Goal: Book appointment/travel/reservation

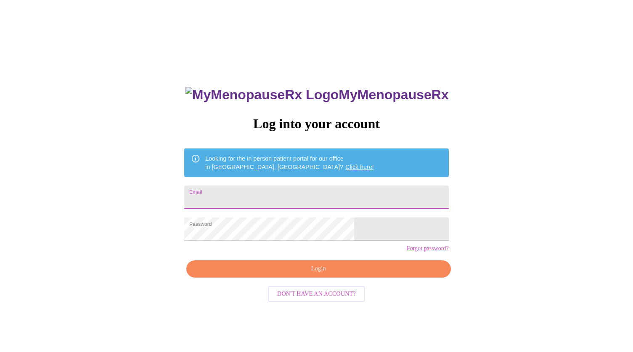
click at [295, 189] on input "Email" at bounding box center [316, 198] width 264 height 24
type input "[EMAIL_ADDRESS][DOMAIN_NAME]"
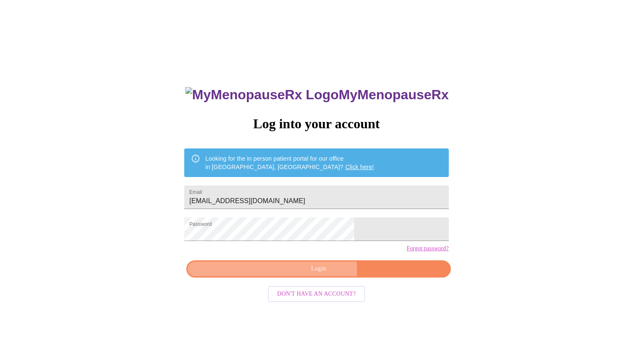
click at [319, 274] on span "Login" at bounding box center [318, 269] width 245 height 11
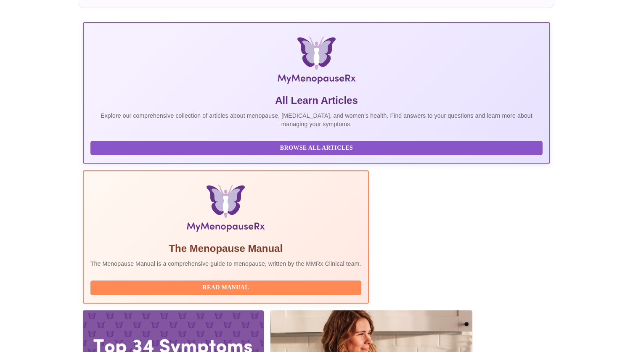
scroll to position [101, 0]
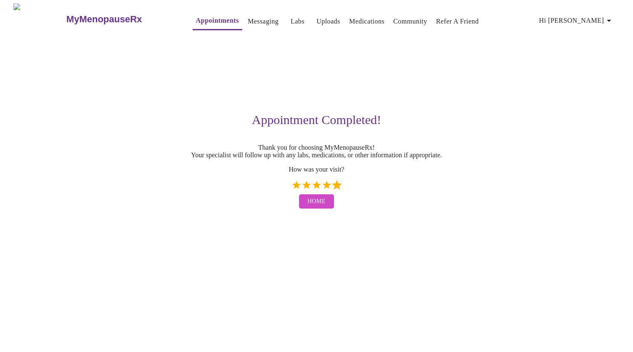
click at [335, 187] on label "5 Stars" at bounding box center [337, 185] width 10 height 10
click at [292, 188] on input "5 Stars" at bounding box center [291, 188] width 0 height 0
radio input "true"
click at [329, 205] on button "Home" at bounding box center [316, 201] width 35 height 15
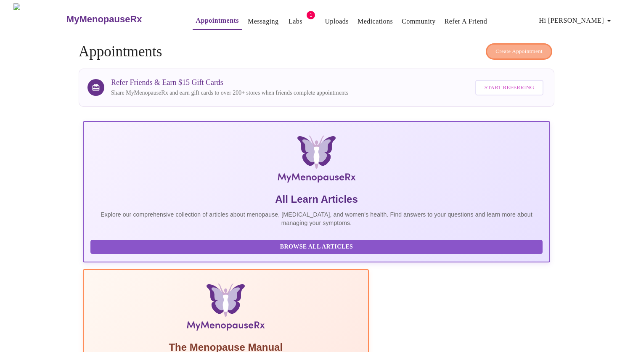
click at [518, 48] on span "Create Appointment" at bounding box center [519, 52] width 47 height 10
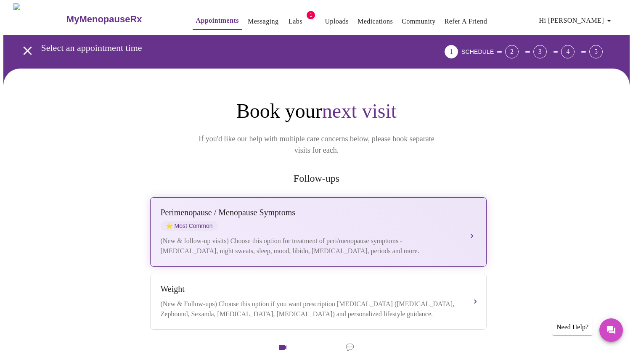
click at [310, 236] on div "(New & follow-up visits) Choose this option for treatment of peri/menopause sym…" at bounding box center [310, 246] width 299 height 20
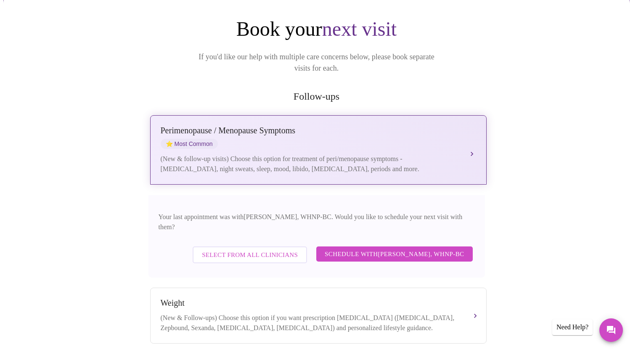
scroll to position [85, 0]
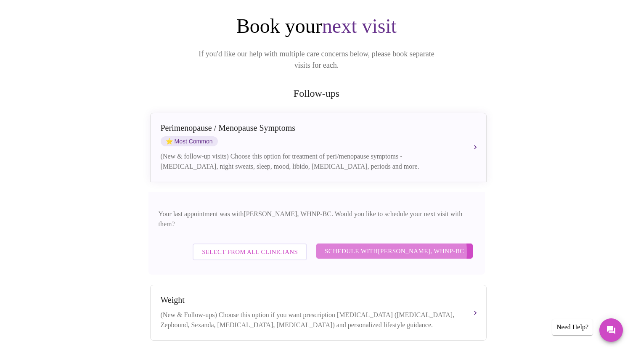
click at [385, 246] on span "Schedule with [PERSON_NAME], WHNP-BC" at bounding box center [395, 251] width 140 height 11
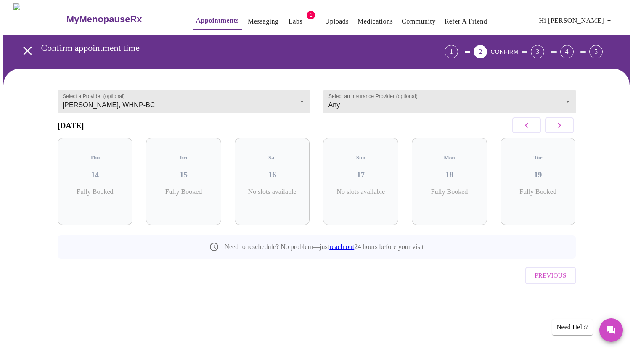
click at [84, 121] on h3 "[DATE]" at bounding box center [71, 125] width 27 height 9
click at [563, 129] on icon "button" at bounding box center [560, 125] width 10 height 10
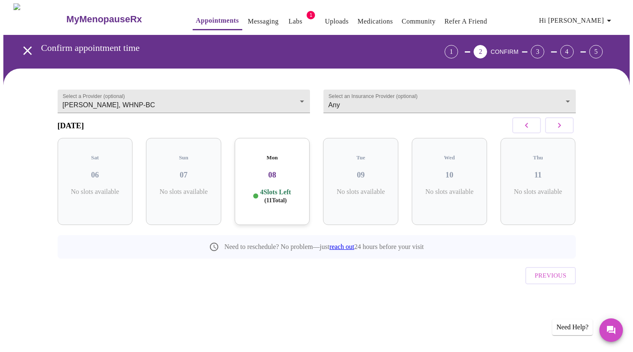
click at [563, 129] on icon "button" at bounding box center [560, 125] width 10 height 10
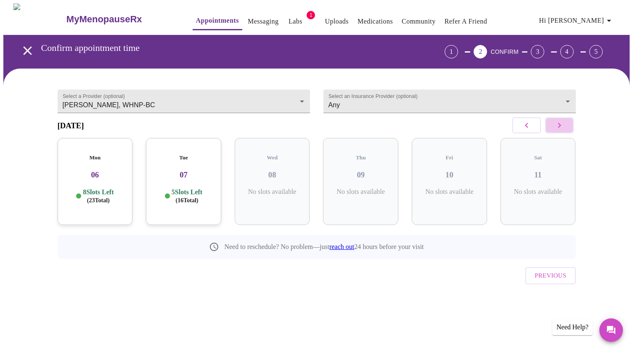
click at [563, 129] on icon "button" at bounding box center [560, 125] width 10 height 10
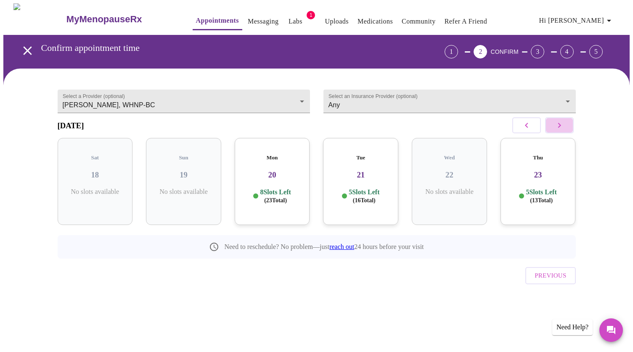
click at [563, 129] on icon "button" at bounding box center [560, 125] width 10 height 10
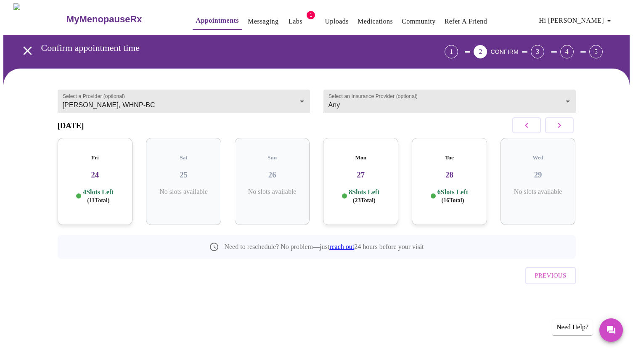
click at [109, 171] on h3 "24" at bounding box center [95, 174] width 62 height 9
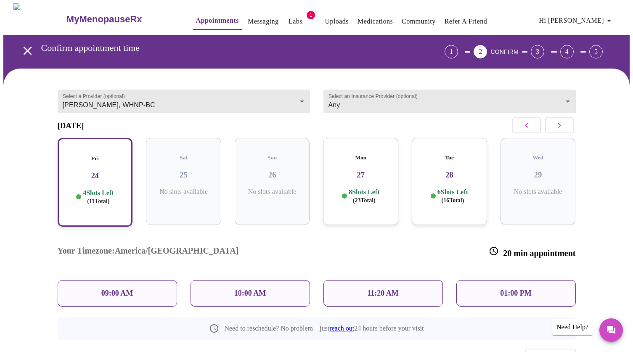
click at [109, 289] on p "09:00 AM" at bounding box center [117, 293] width 32 height 9
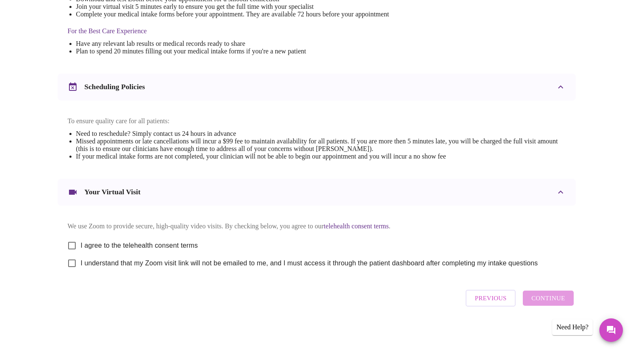
scroll to position [258, 0]
click at [70, 241] on input "I agree to the telehealth consent terms" at bounding box center [72, 246] width 18 height 18
checkbox input "true"
click at [71, 259] on input "I understand that my Zoom visit link will not be emailed to me, and I must acce…" at bounding box center [72, 264] width 18 height 18
checkbox input "true"
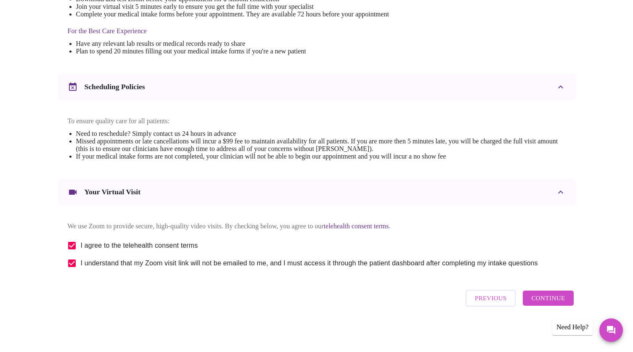
click at [563, 300] on span "Continue" at bounding box center [548, 298] width 34 height 11
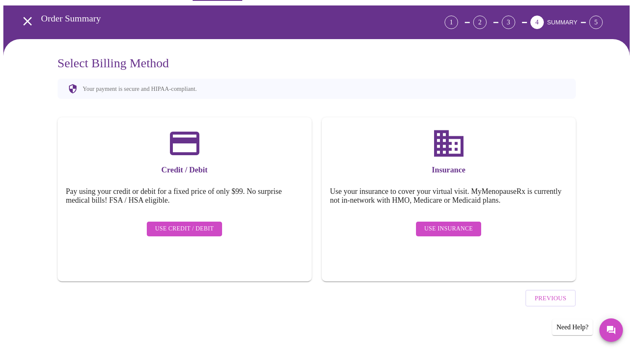
scroll to position [6, 0]
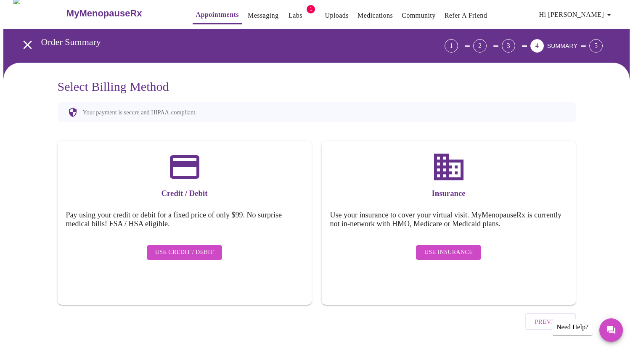
click at [450, 248] on span "Use Insurance" at bounding box center [449, 252] width 48 height 11
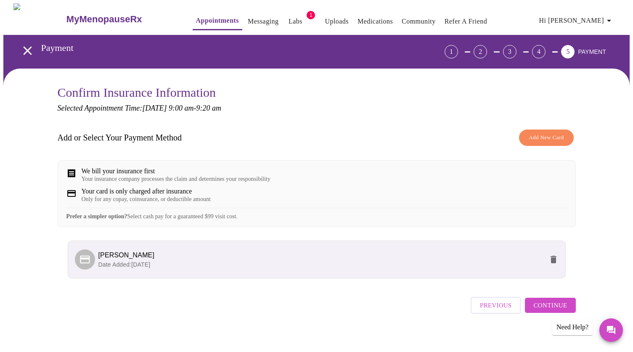
scroll to position [13, 0]
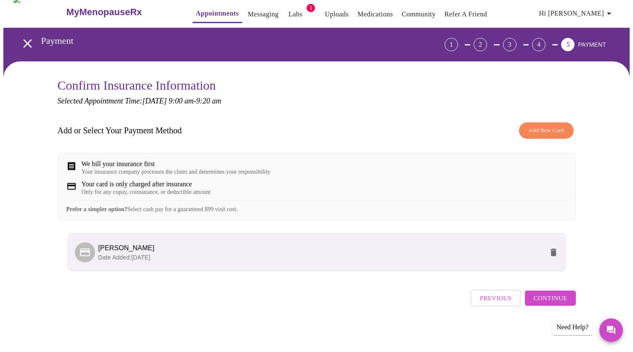
click at [546, 302] on span "Continue" at bounding box center [551, 298] width 34 height 11
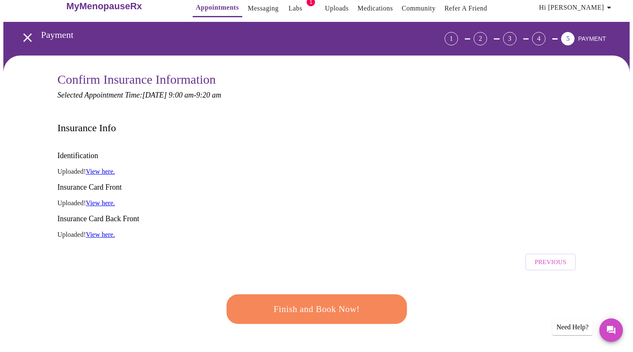
click at [365, 302] on span "Finish and Book Now!" at bounding box center [317, 310] width 156 height 16
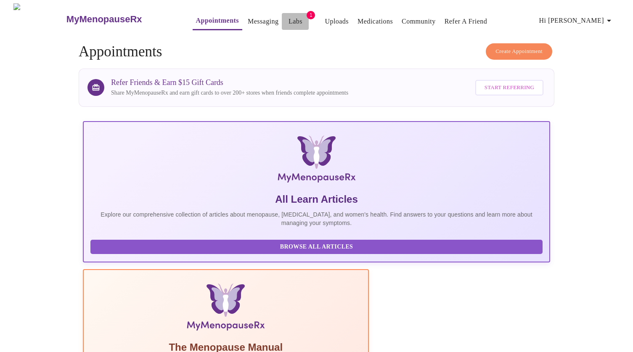
click at [289, 16] on link "Labs" at bounding box center [296, 22] width 14 height 12
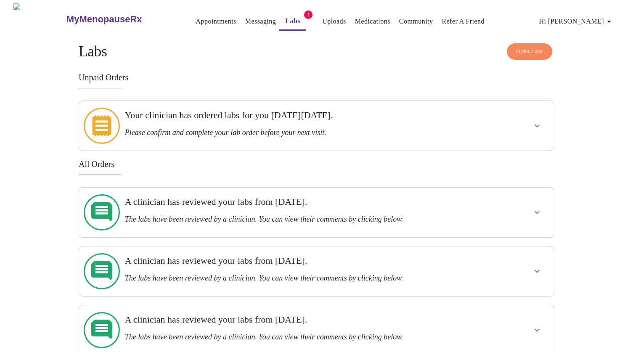
click at [286, 128] on h3 "Please confirm and complete your lab order before your next visit." at bounding box center [294, 132] width 338 height 9
click at [533, 125] on icon "show more" at bounding box center [537, 126] width 10 height 10
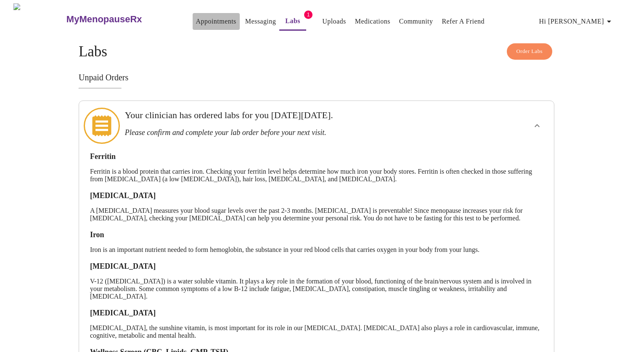
click at [196, 18] on link "Appointments" at bounding box center [216, 22] width 40 height 12
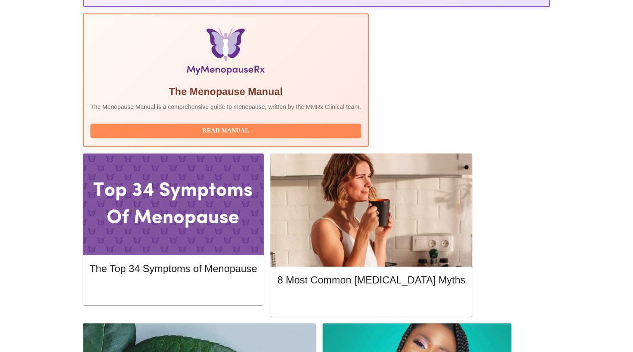
scroll to position [261, 0]
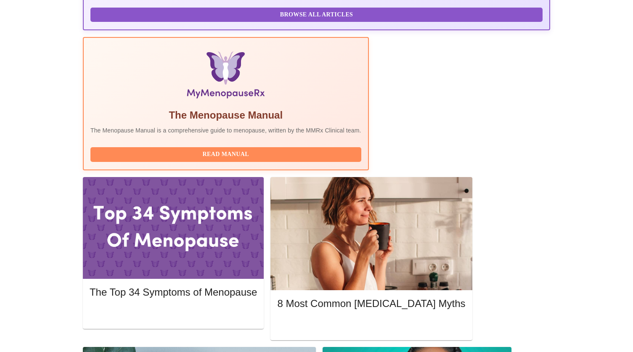
scroll to position [236, 0]
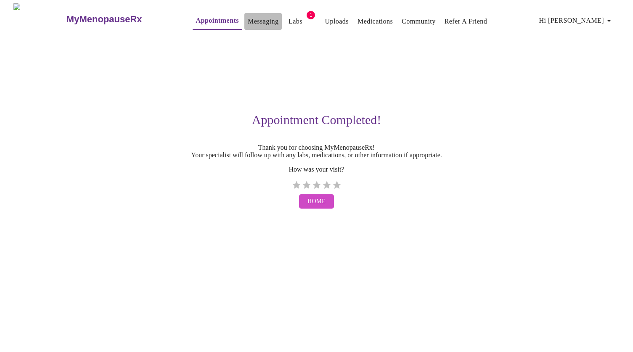
click at [248, 19] on link "Messaging" at bounding box center [263, 22] width 31 height 12
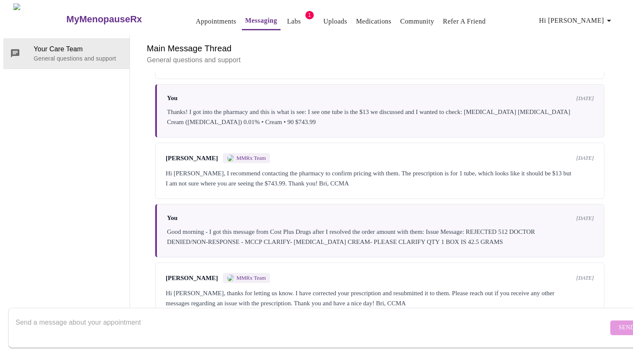
scroll to position [561, 0]
